Goal: Task Accomplishment & Management: Manage account settings

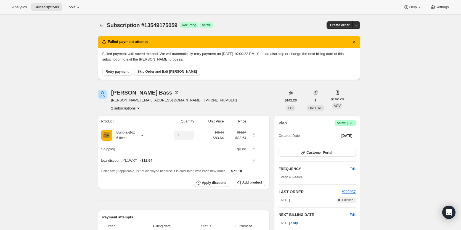
click at [351, 127] on div "Plan Success Active | Created Date [DATE]" at bounding box center [317, 130] width 77 height 20
click at [350, 119] on div "Plan Success Active | Created Date [DATE] Customer Portal FREQUENCY Edit Every …" at bounding box center [317, 186] width 86 height 143
click at [348, 123] on span "|" at bounding box center [347, 123] width 1 height 4
click at [346, 141] on span "Cancel subscription" at bounding box center [346, 143] width 31 height 4
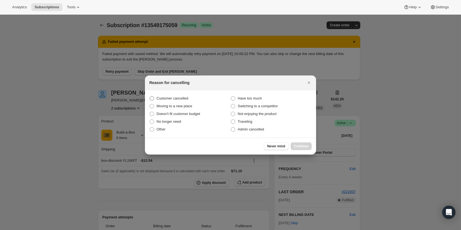
click at [170, 100] on span "Customer cancelled" at bounding box center [173, 99] width 32 height 6
click at [150, 96] on input "Customer cancelled" at bounding box center [150, 96] width 0 height 0
radio input "true"
click at [298, 145] on span "Continue" at bounding box center [301, 146] width 14 height 4
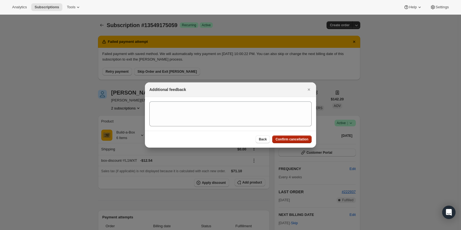
click at [297, 139] on span "Confirm cancellation" at bounding box center [292, 139] width 33 height 4
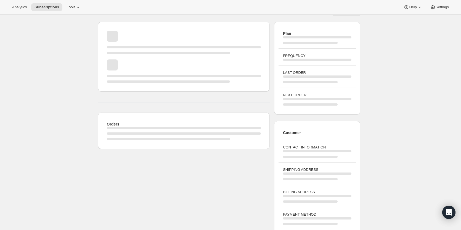
scroll to position [20, 0]
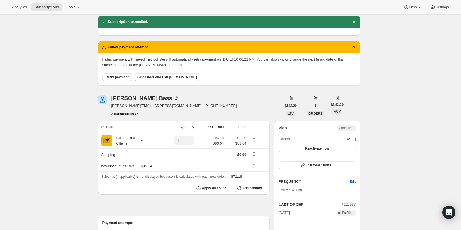
click at [130, 114] on button "2 subscriptions" at bounding box center [126, 114] width 30 height 6
click at [132, 126] on span "13549142291" at bounding box center [127, 124] width 38 height 6
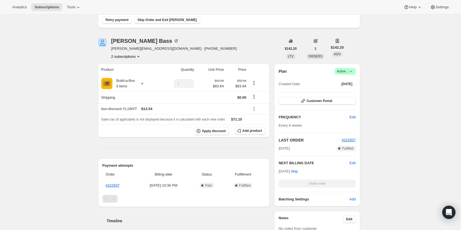
scroll to position [76, 0]
click at [348, 73] on span "Active |" at bounding box center [345, 72] width 17 height 6
click at [339, 94] on span "Cancel subscription" at bounding box center [346, 92] width 31 height 4
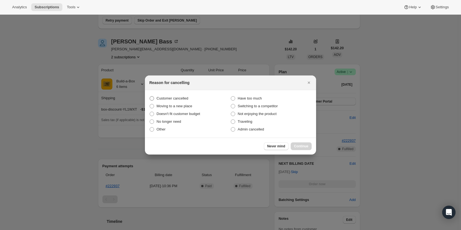
click at [174, 98] on span "Customer cancelled" at bounding box center [173, 98] width 32 height 4
click at [150, 96] on input "Customer cancelled" at bounding box center [150, 96] width 0 height 0
radio input "true"
click at [305, 144] on span "Continue" at bounding box center [301, 146] width 14 height 4
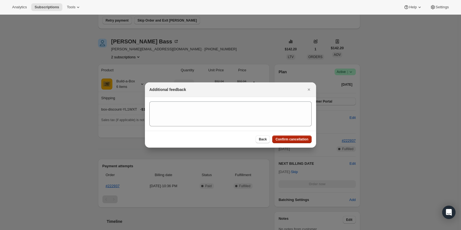
click at [292, 139] on span "Confirm cancellation" at bounding box center [292, 139] width 33 height 4
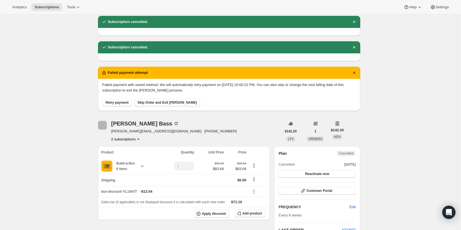
scroll to position [76, 0]
